Goal: Task Accomplishment & Management: Use online tool/utility

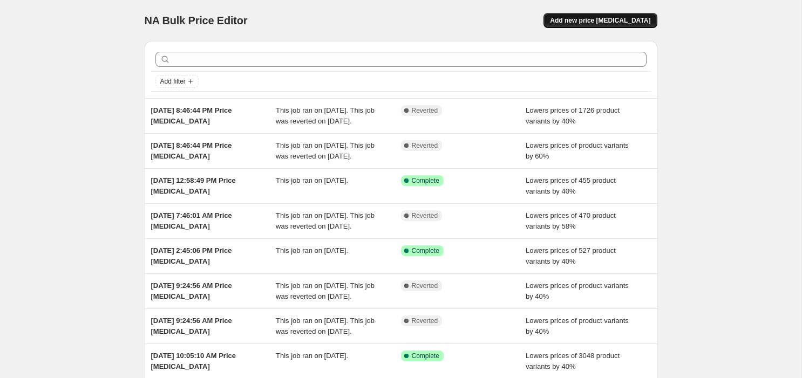
click at [628, 16] on button "Add new price [MEDICAL_DATA]" at bounding box center [600, 20] width 113 height 15
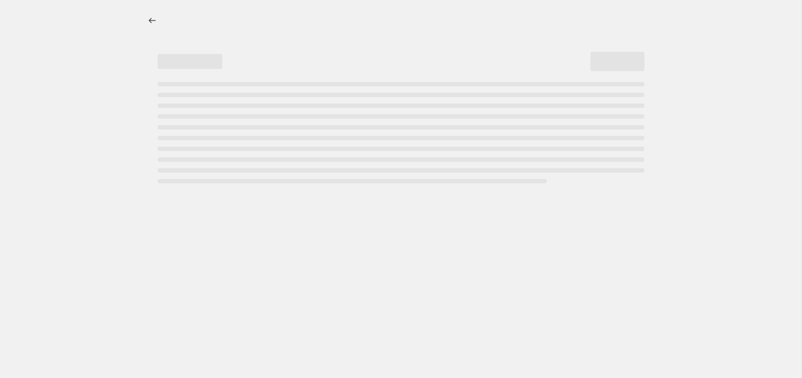
select select "percentage"
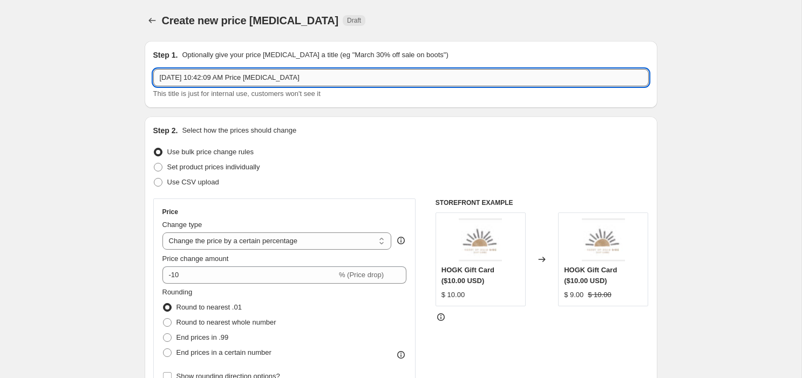
click at [259, 75] on input "[DATE] 10:42:09 AM Price [MEDICAL_DATA]" at bounding box center [401, 77] width 496 height 17
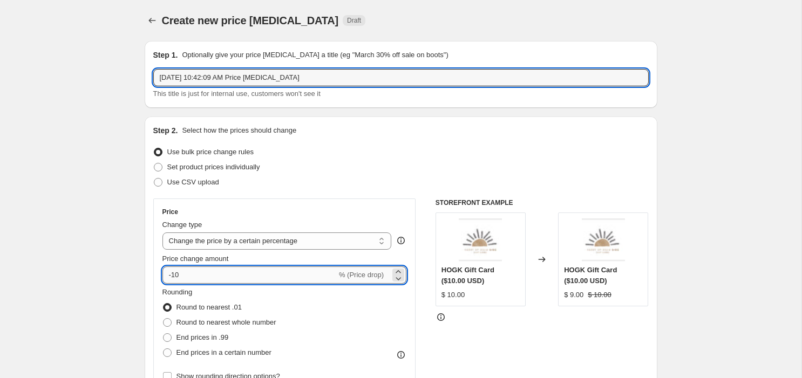
click at [237, 273] on input "-10" at bounding box center [249, 275] width 174 height 17
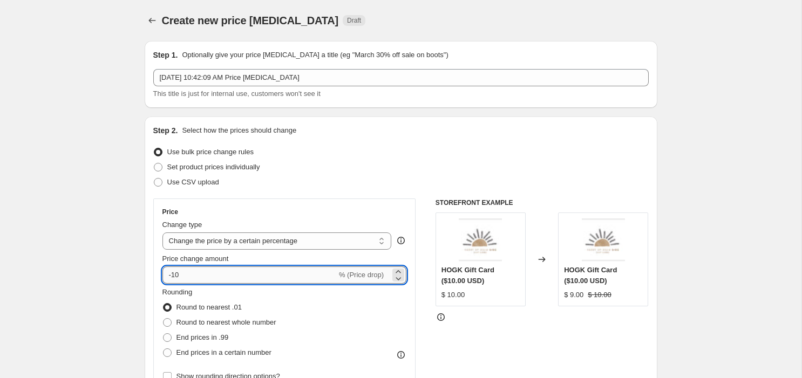
click at [237, 273] on input "-10" at bounding box center [249, 275] width 174 height 17
type input "-1"
type input "-40"
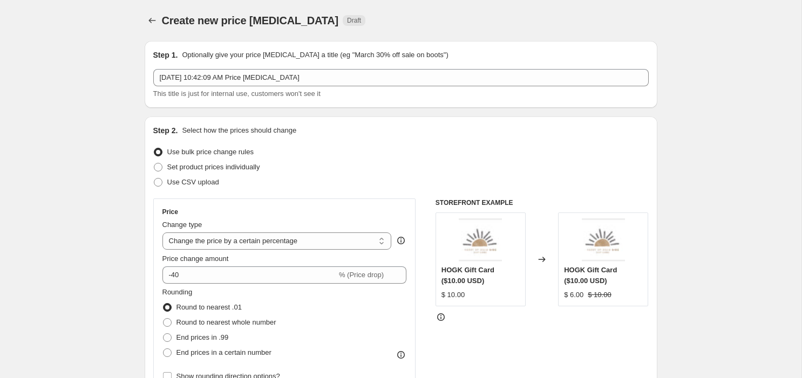
click at [270, 341] on div "End prices in .99" at bounding box center [219, 337] width 114 height 15
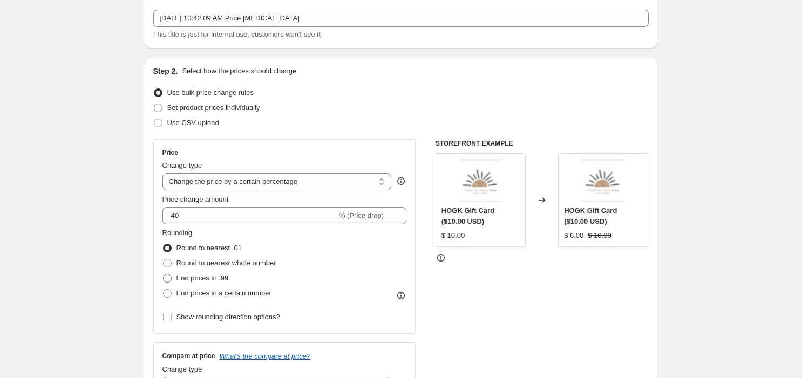
click at [197, 274] on span "End prices in .99" at bounding box center [203, 278] width 52 height 8
click at [164, 274] on input "End prices in .99" at bounding box center [163, 274] width 1 height 1
radio input "true"
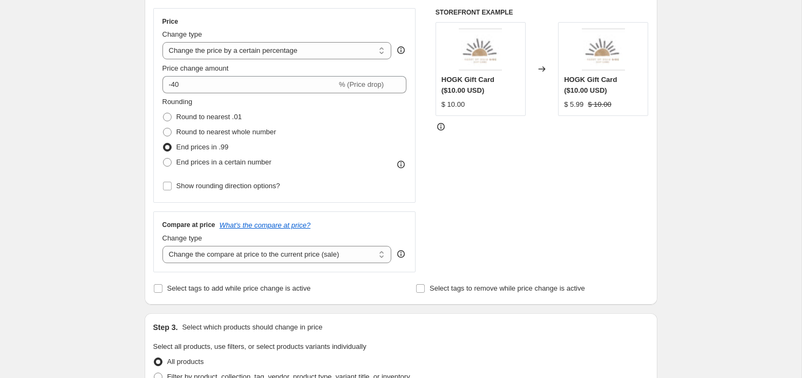
scroll to position [192, 0]
click at [183, 288] on span "Select tags to add while price change is active" at bounding box center [239, 287] width 144 height 8
click at [162, 288] on input "Select tags to add while price change is active" at bounding box center [158, 287] width 9 height 9
checkbox input "true"
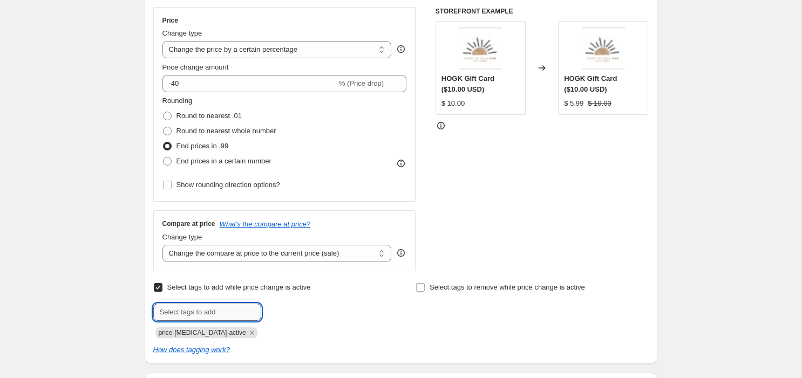
click at [185, 311] on input "text" at bounding box center [207, 312] width 108 height 17
type input "9"
type input "[DATE]"
click at [290, 313] on span "[DATE]" at bounding box center [295, 312] width 22 height 8
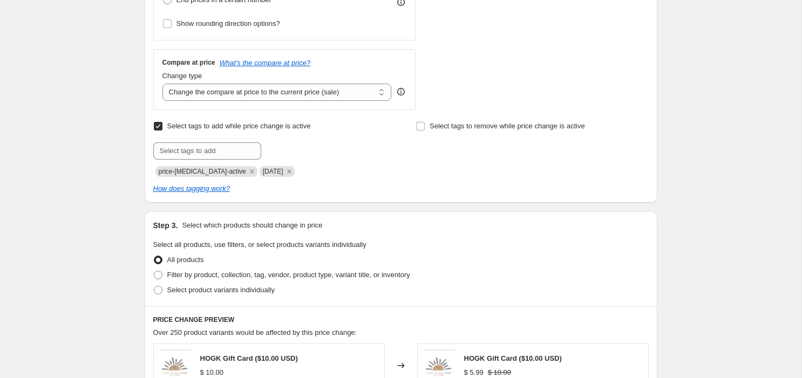
scroll to position [442, 0]
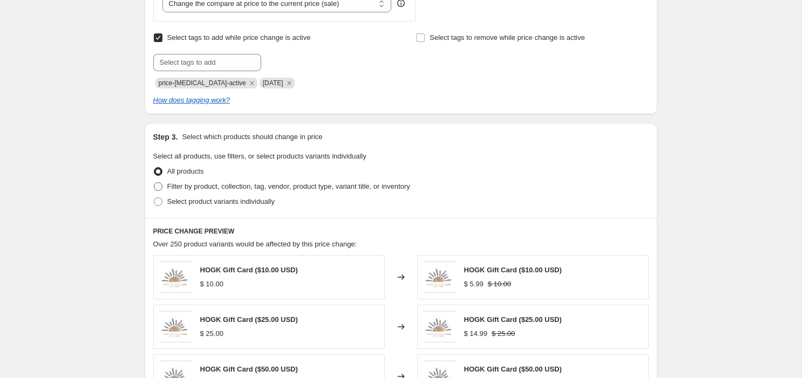
click at [263, 189] on span "Filter by product, collection, tag, vendor, product type, variant title, or inv…" at bounding box center [288, 186] width 243 height 8
click at [154, 183] on input "Filter by product, collection, tag, vendor, product type, variant title, or inv…" at bounding box center [154, 182] width 1 height 1
radio input "true"
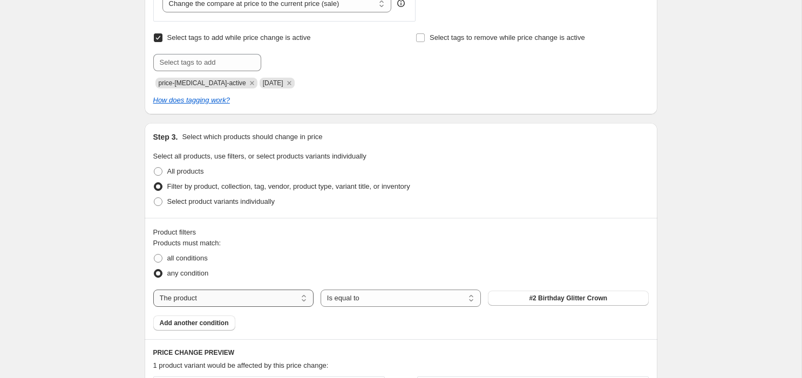
click at [240, 296] on select "The product The product's collection The product's tag The product's vendor The…" at bounding box center [233, 298] width 160 height 17
select select "collection"
click at [529, 295] on button "Birthday Party" at bounding box center [568, 298] width 160 height 15
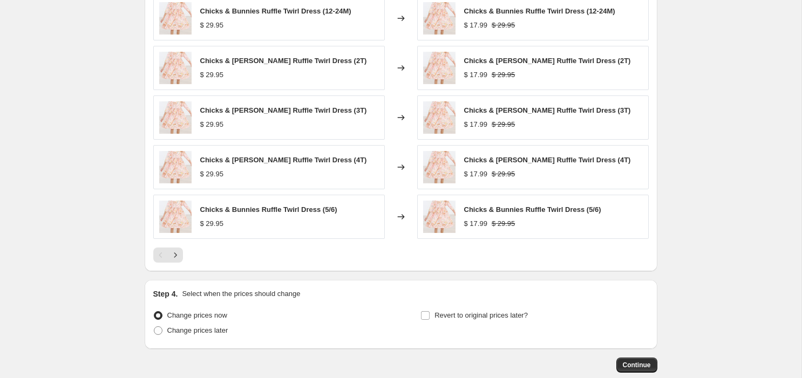
scroll to position [878, 0]
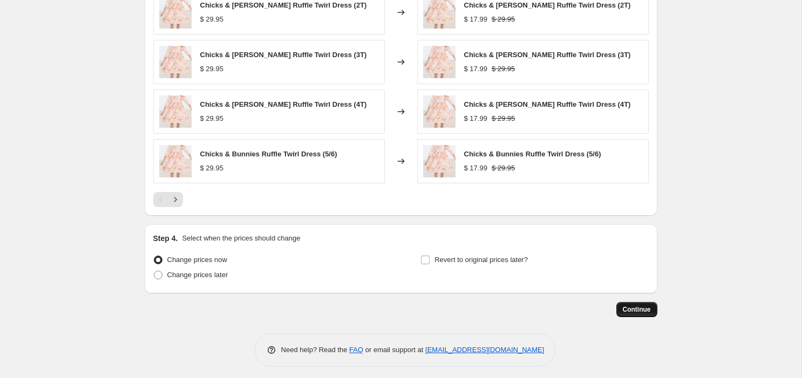
click at [640, 307] on span "Continue" at bounding box center [637, 310] width 28 height 9
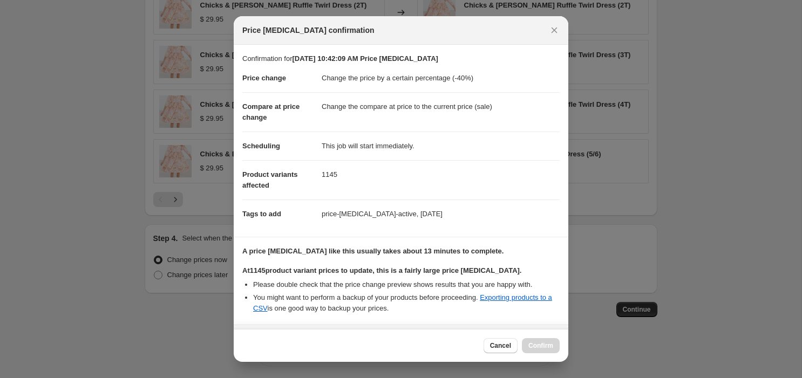
scroll to position [95, 0]
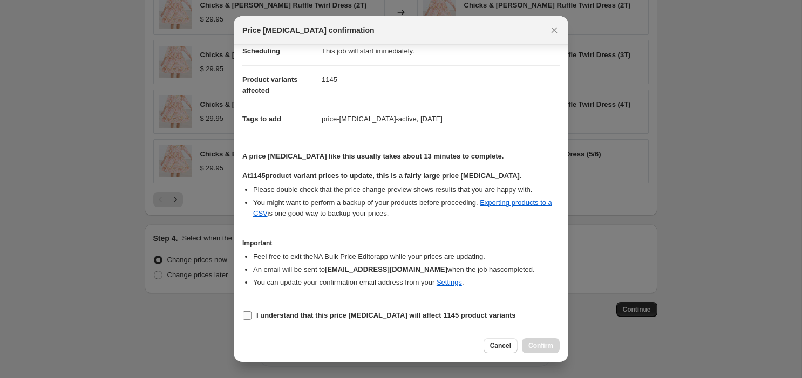
click at [257, 313] on b "I understand that this price [MEDICAL_DATA] will affect 1145 product variants" at bounding box center [386, 315] width 260 height 8
click at [252, 313] on input "I understand that this price [MEDICAL_DATA] will affect 1145 product variants" at bounding box center [247, 315] width 9 height 9
checkbox input "true"
click at [547, 347] on span "Confirm" at bounding box center [540, 346] width 25 height 9
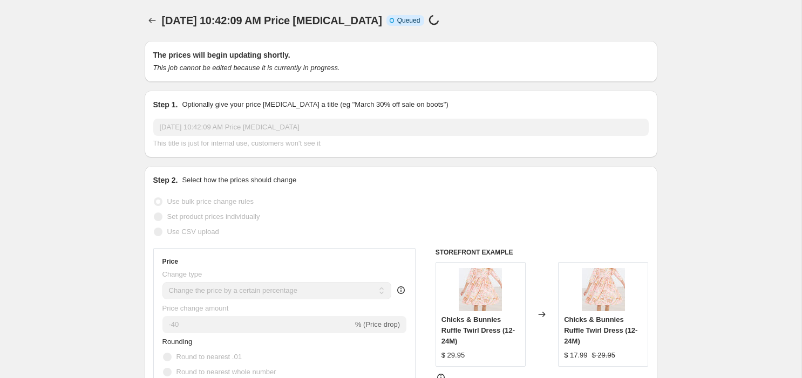
scroll to position [878, 0]
